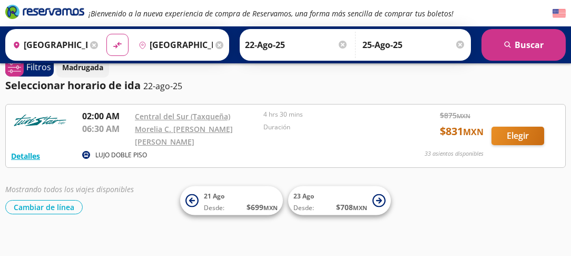
scroll to position [27, 0]
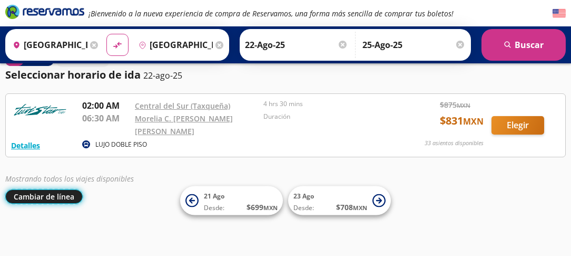
click at [71, 199] on button "Cambiar de línea" at bounding box center [43, 196] width 77 height 14
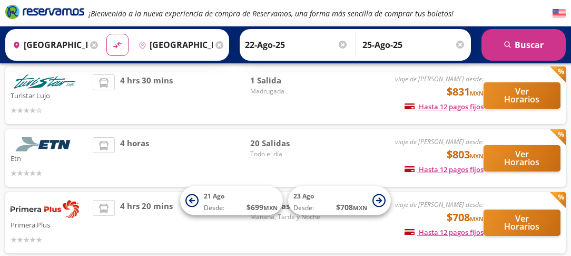
scroll to position [71, 0]
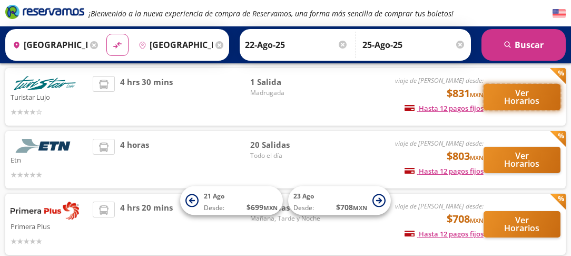
click at [528, 93] on button "Ver Horarios" at bounding box center [522, 97] width 77 height 26
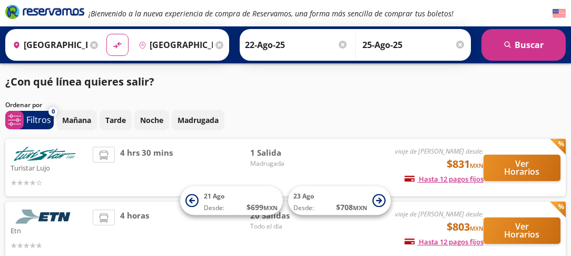
scroll to position [71, 0]
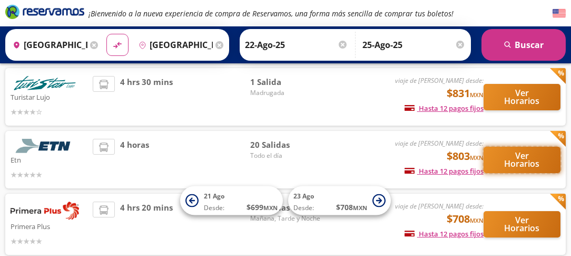
click at [536, 161] on button "Ver Horarios" at bounding box center [522, 160] width 77 height 26
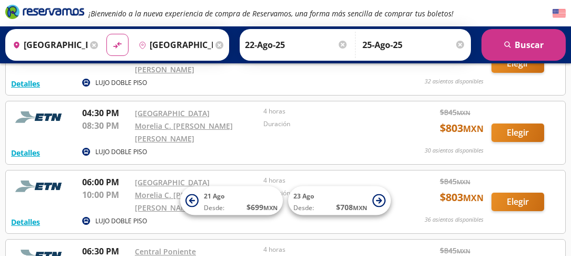
scroll to position [988, 0]
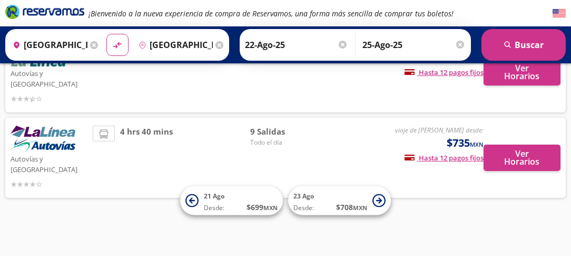
scroll to position [71, 0]
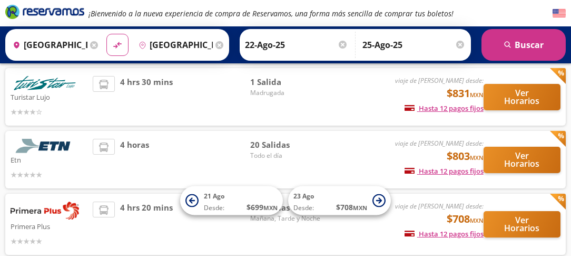
click at [36, 208] on img at bounding box center [45, 210] width 69 height 18
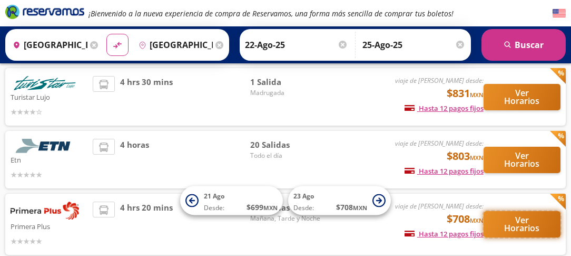
click at [536, 230] on button "Ver Horarios" at bounding box center [522, 224] width 77 height 26
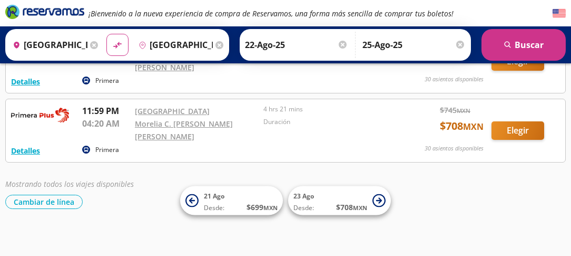
scroll to position [784, 0]
